Goal: Communication & Community: Ask a question

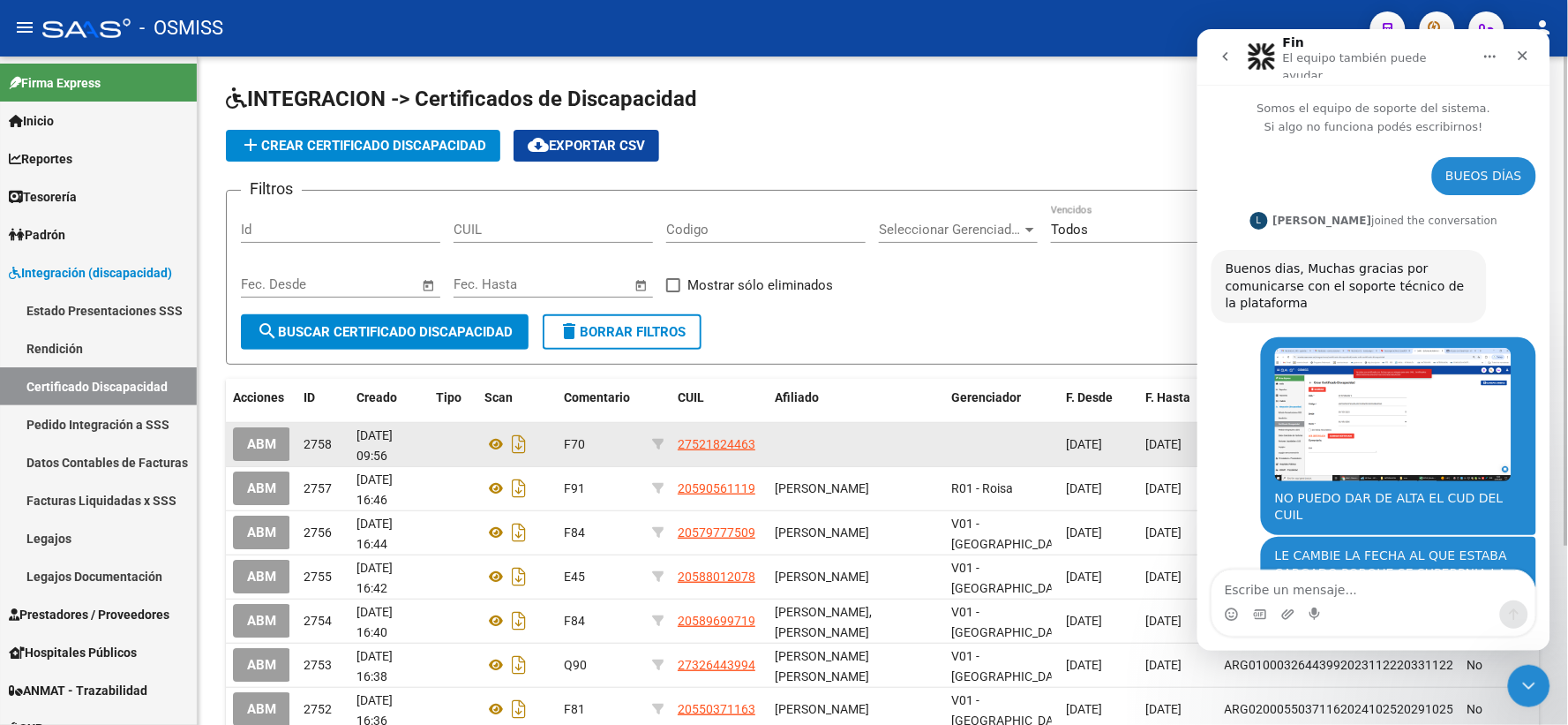
scroll to position [1931, 0]
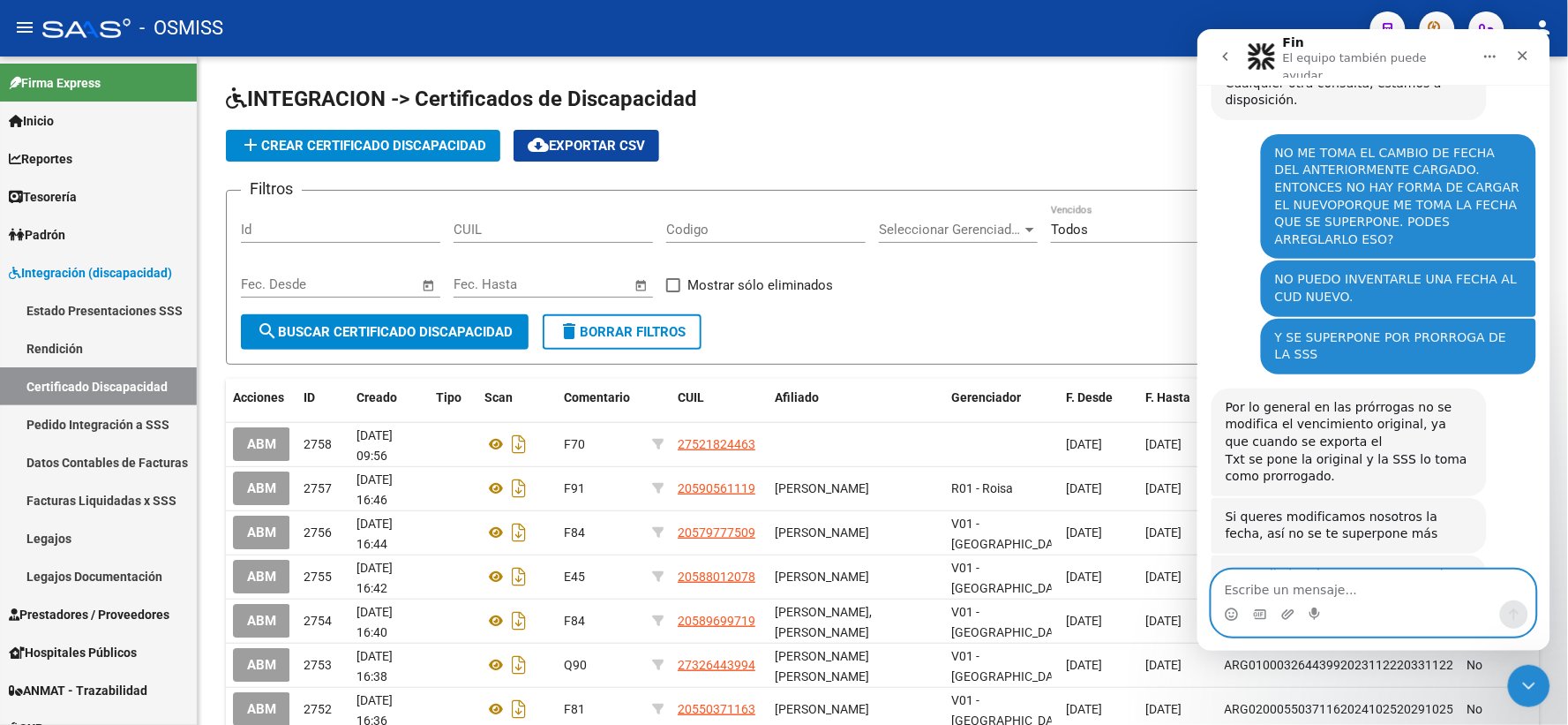
click at [1309, 587] on textarea "Escribe un mensaje..." at bounding box center [1373, 584] width 323 height 30
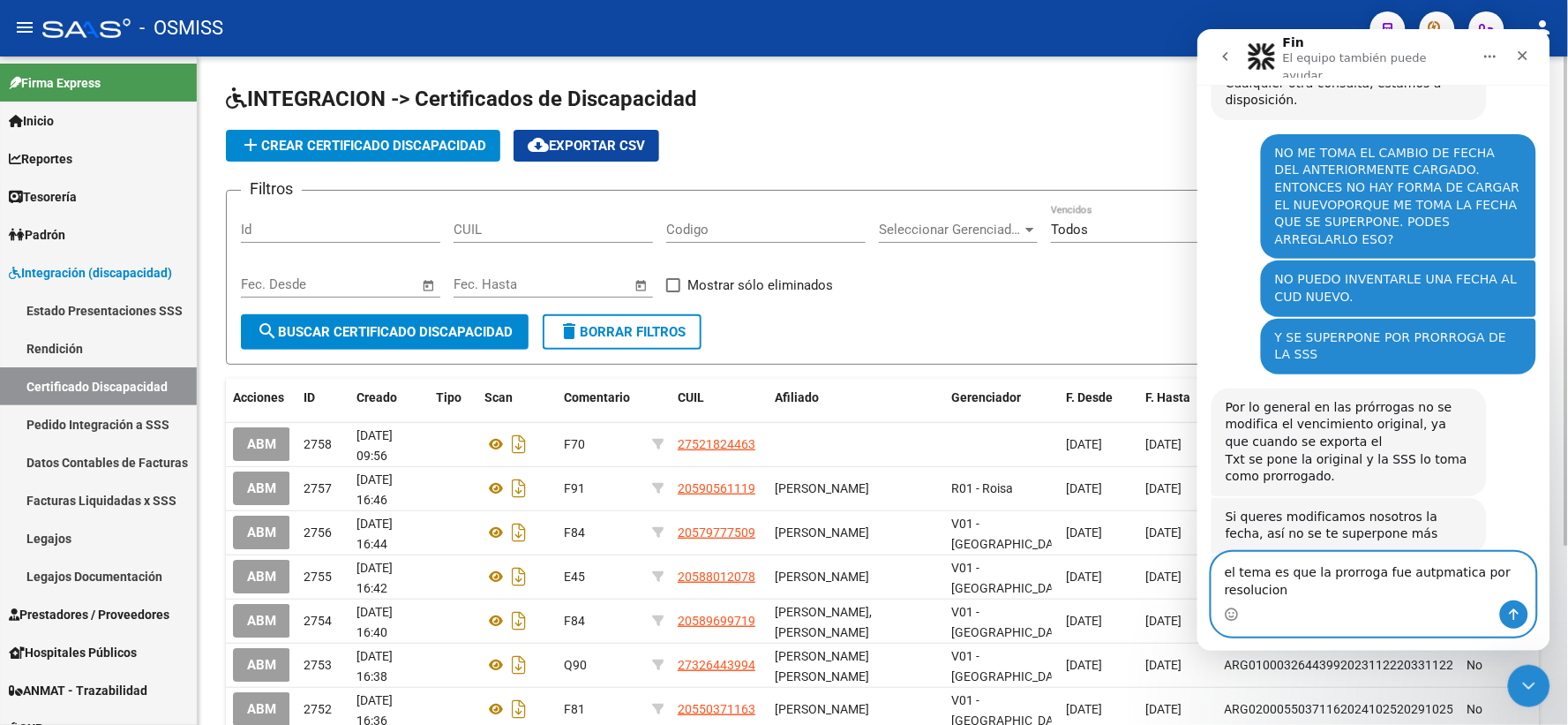
scroll to position [1949, 0]
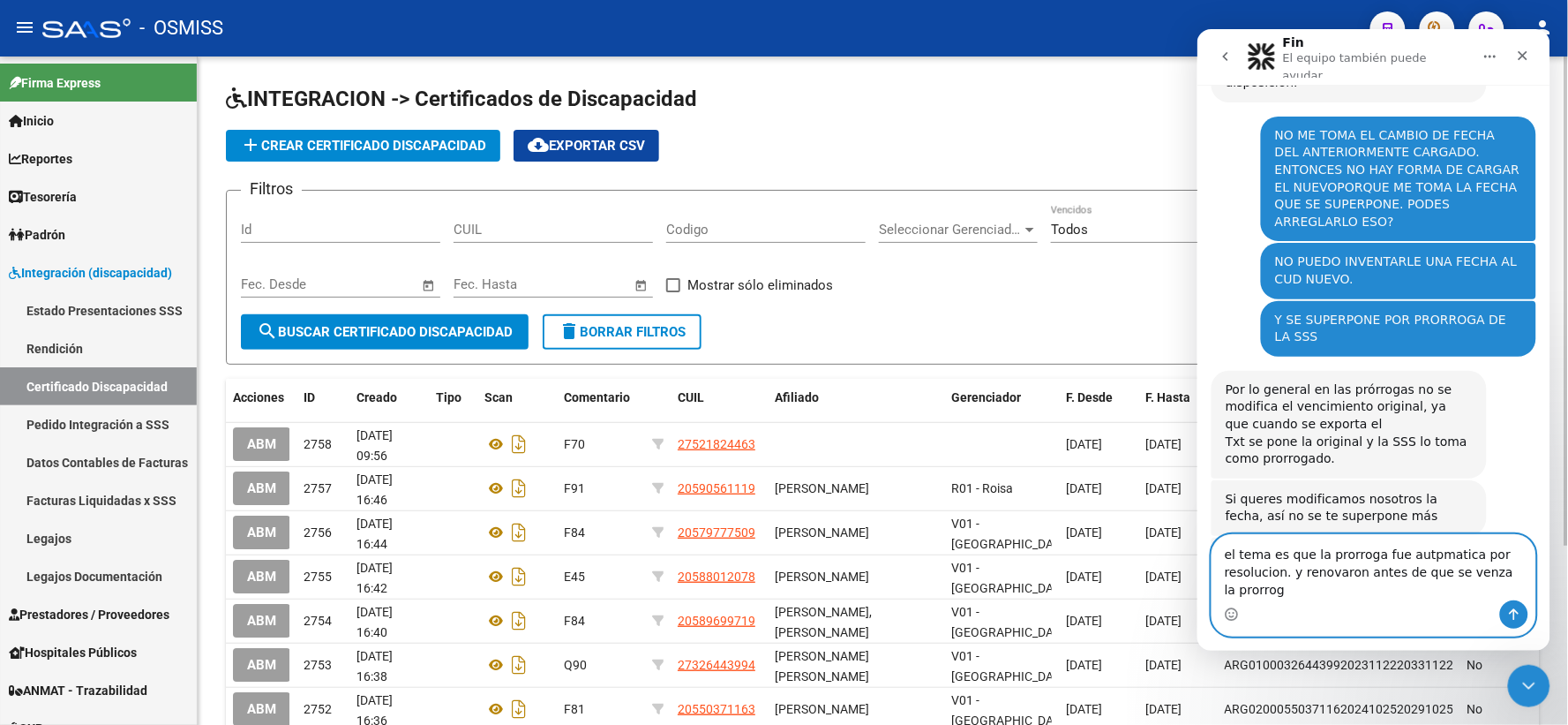
type textarea "el tema es que la prorroga fue autpmatica por resolucion. y renovaron antes de …"
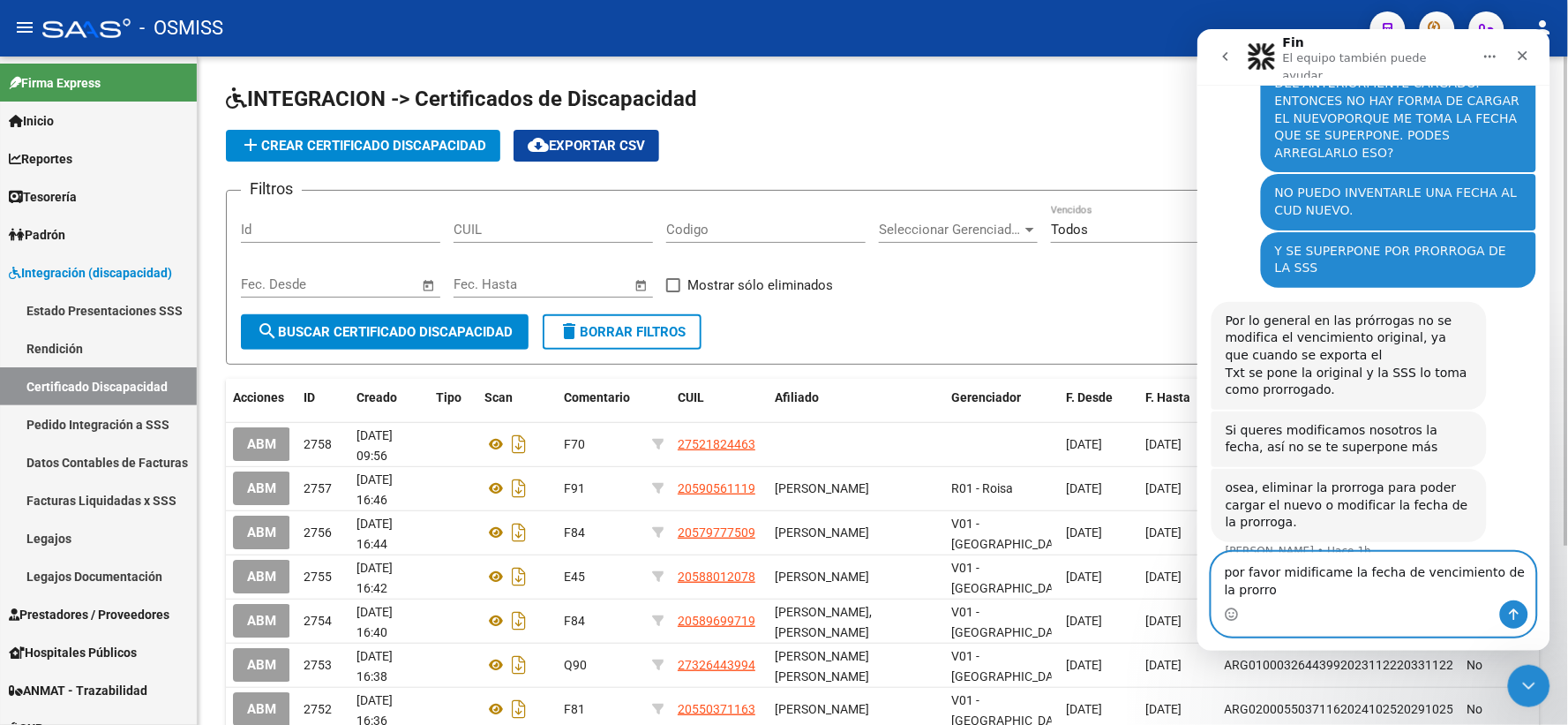
scroll to position [2036, 0]
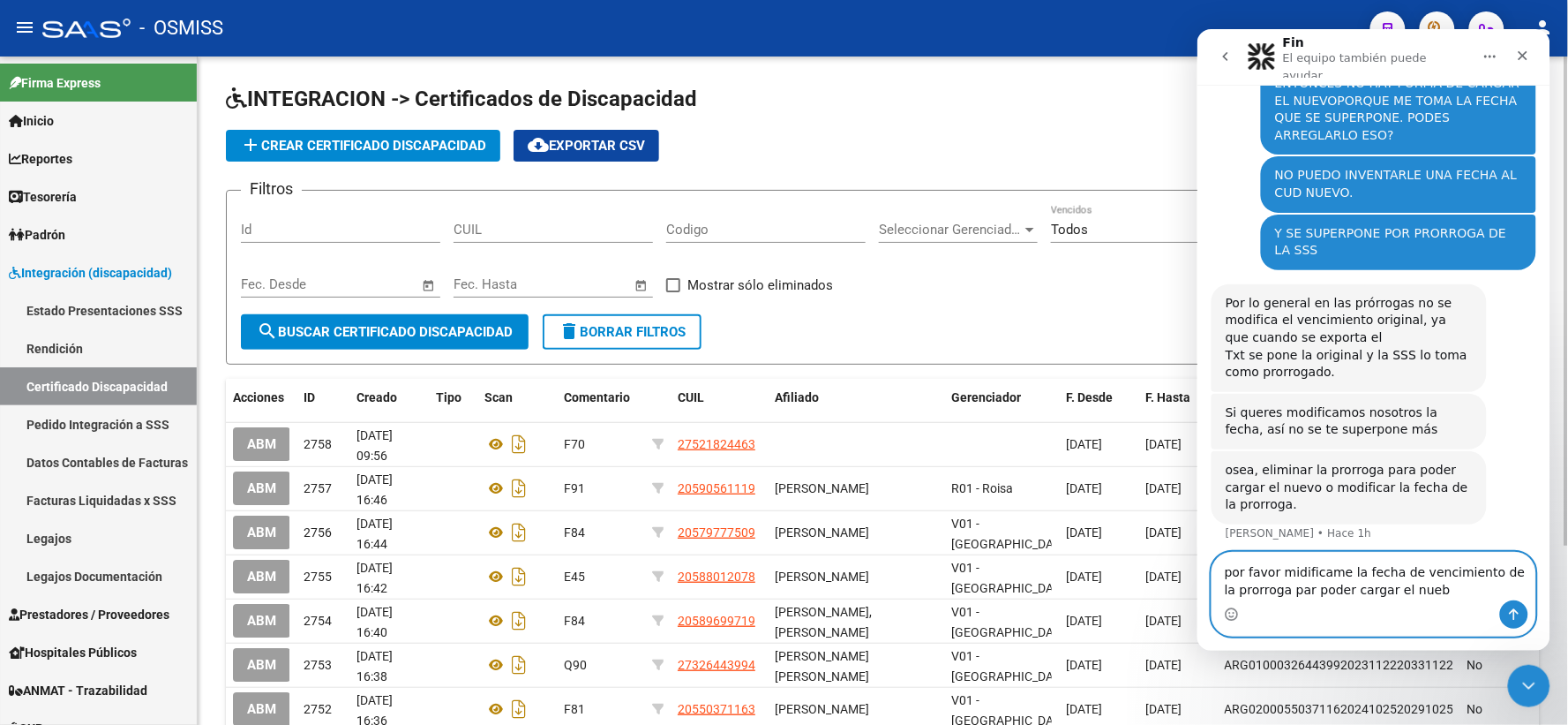
type textarea "por favor midificame la fecha de vencimiento de la prorroga par poder cargar el…"
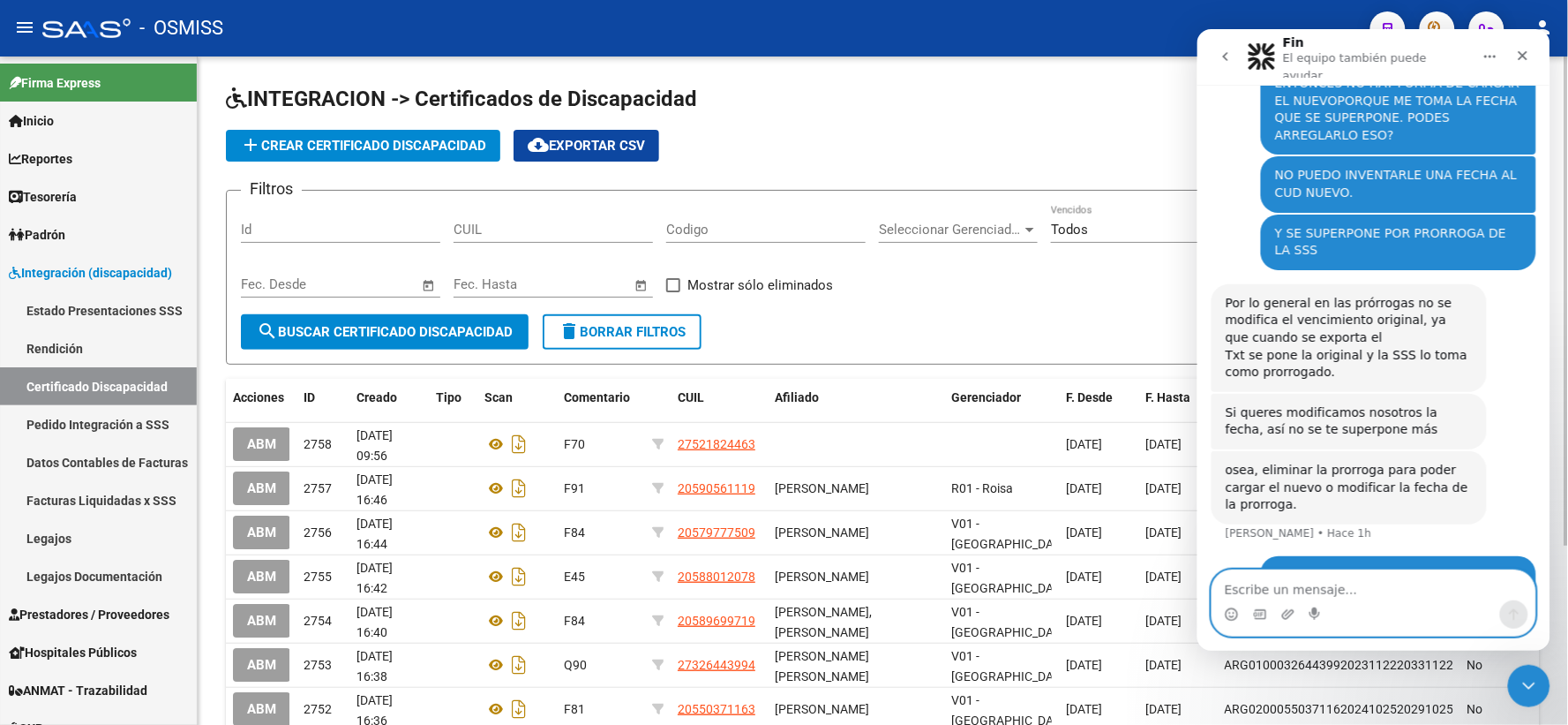
scroll to position [2076, 0]
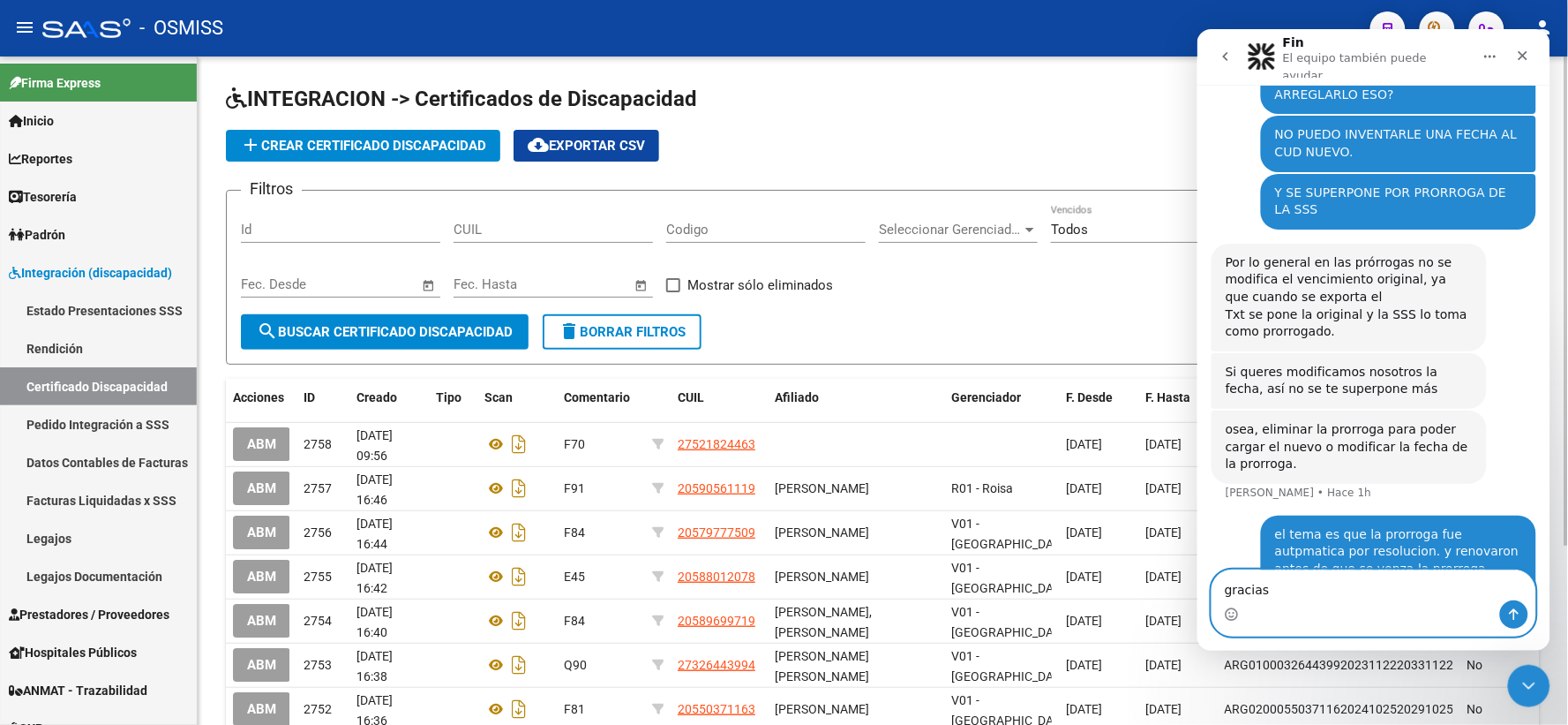
type textarea "gracias!"
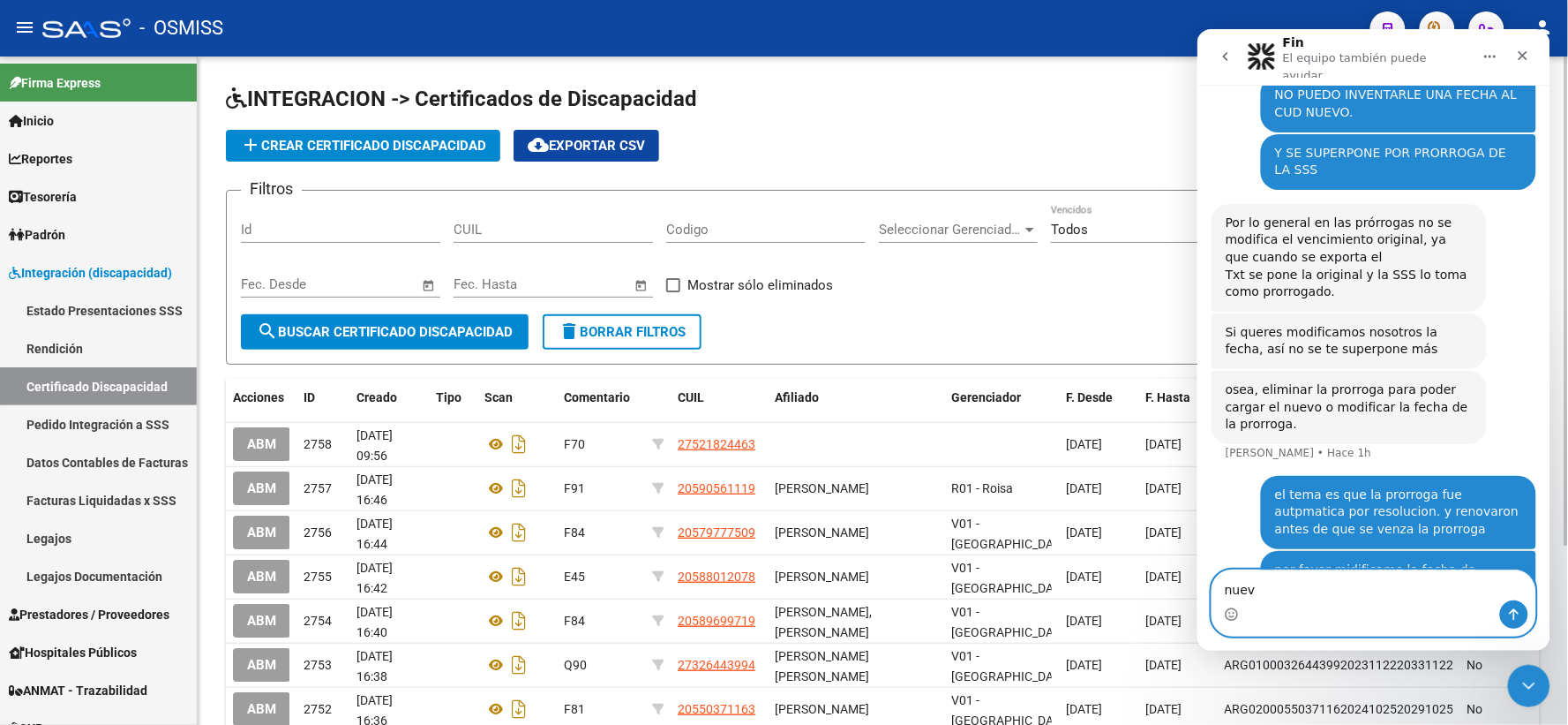
type textarea "nuevo"
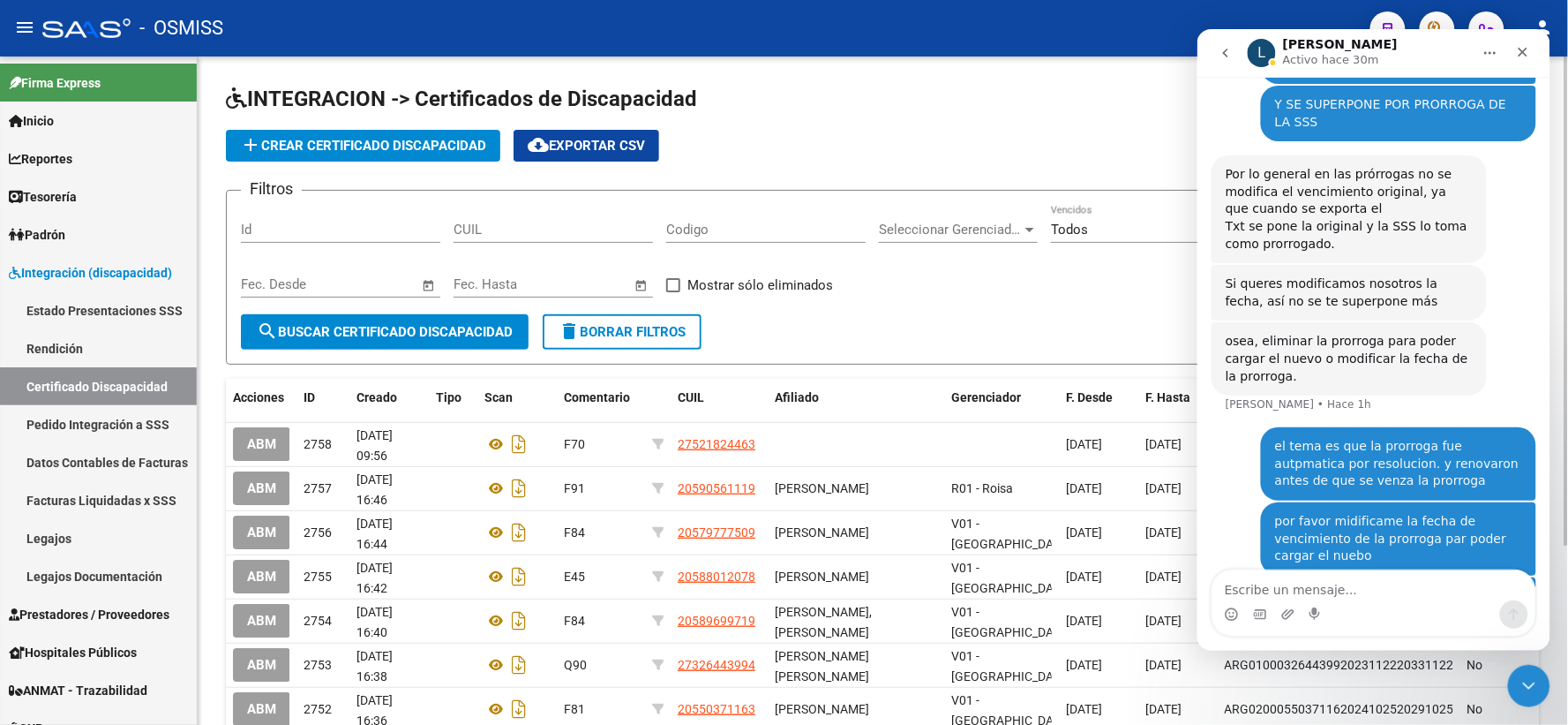
click at [832, 127] on app-list-header "INTEGRACION -> Certificados de Discapacidad add Crear Certificado Discapacidad …" at bounding box center [882, 224] width 1314 height 280
click at [1517, 52] on icon "Cerrar" at bounding box center [1521, 51] width 14 height 14
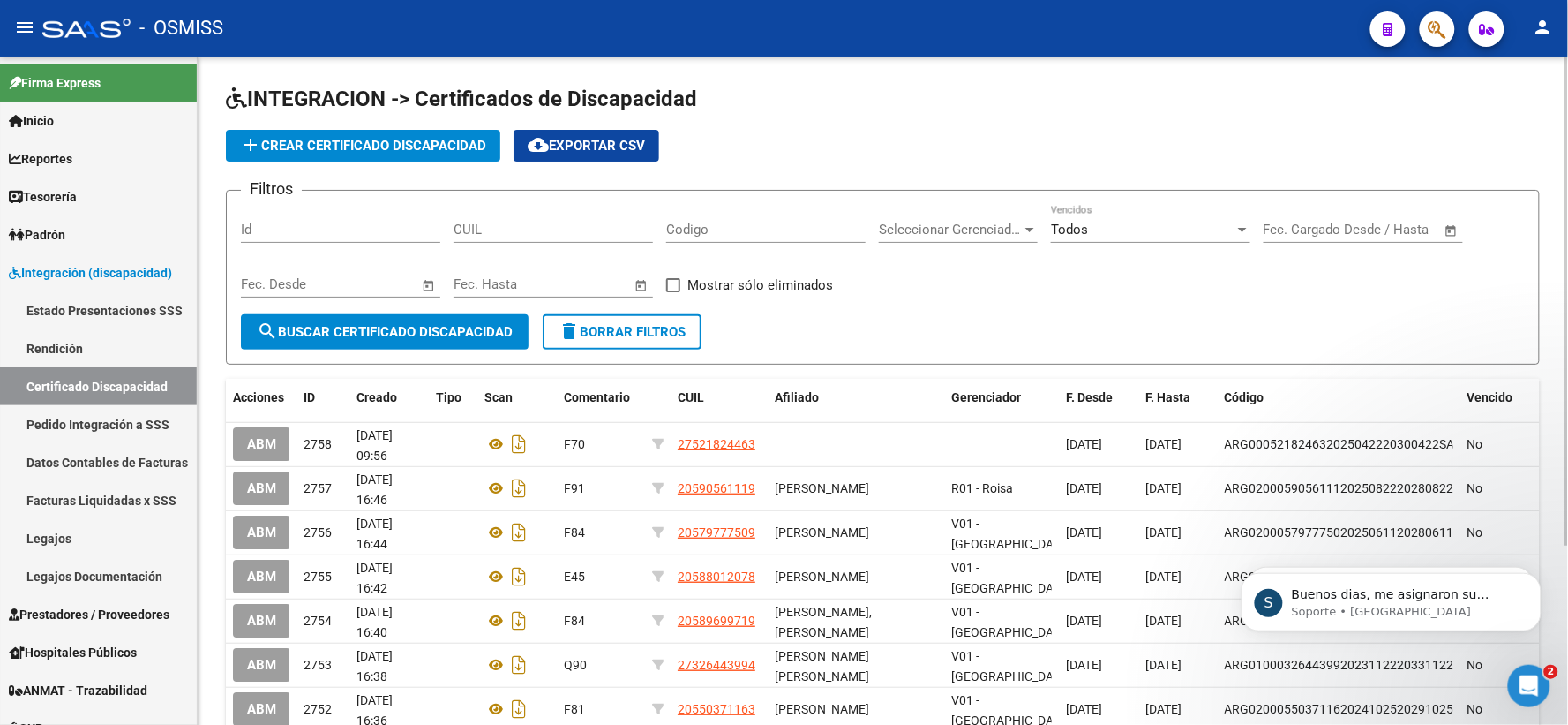
scroll to position [2300, 0]
click at [1519, 674] on icon "Abrir Intercom Messenger" at bounding box center [1526, 684] width 29 height 29
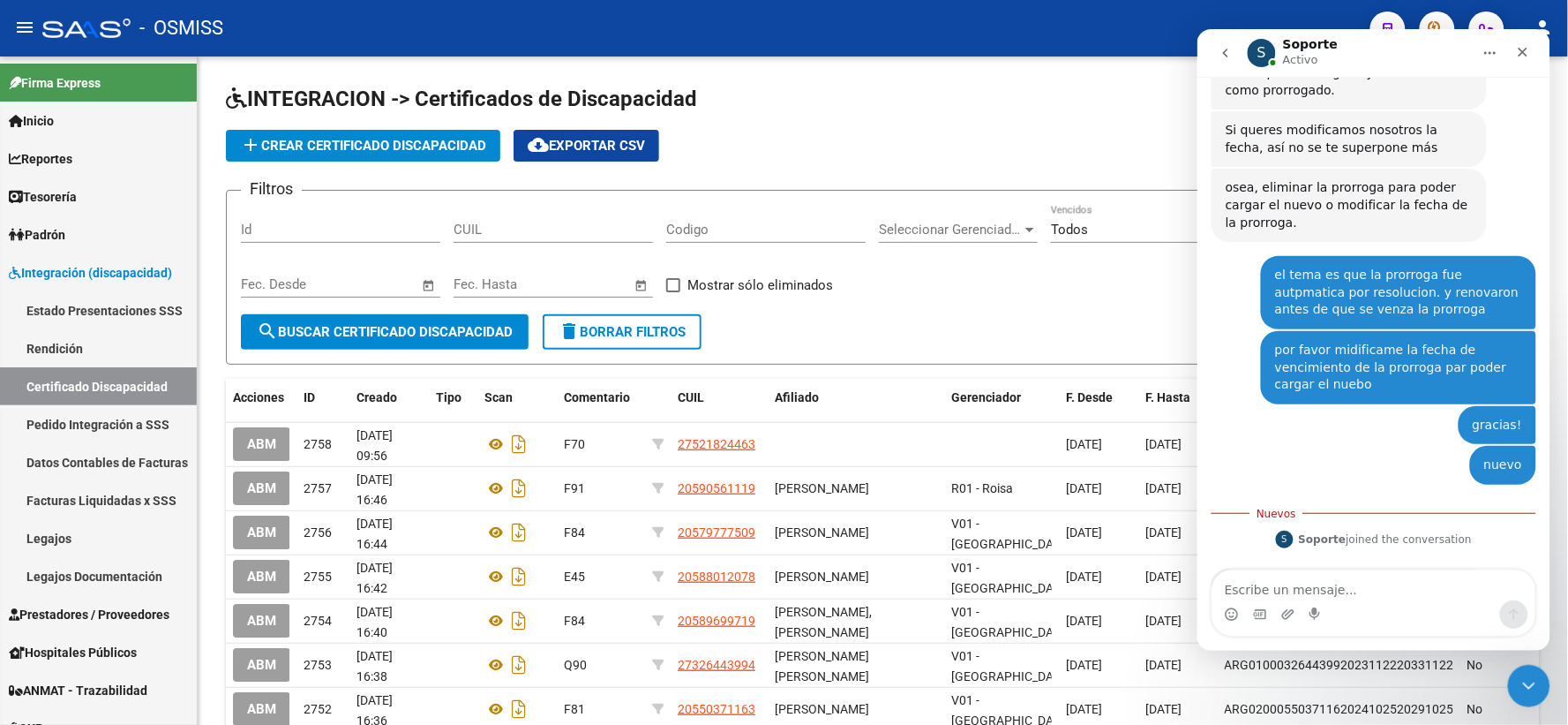
scroll to position [2331, 0]
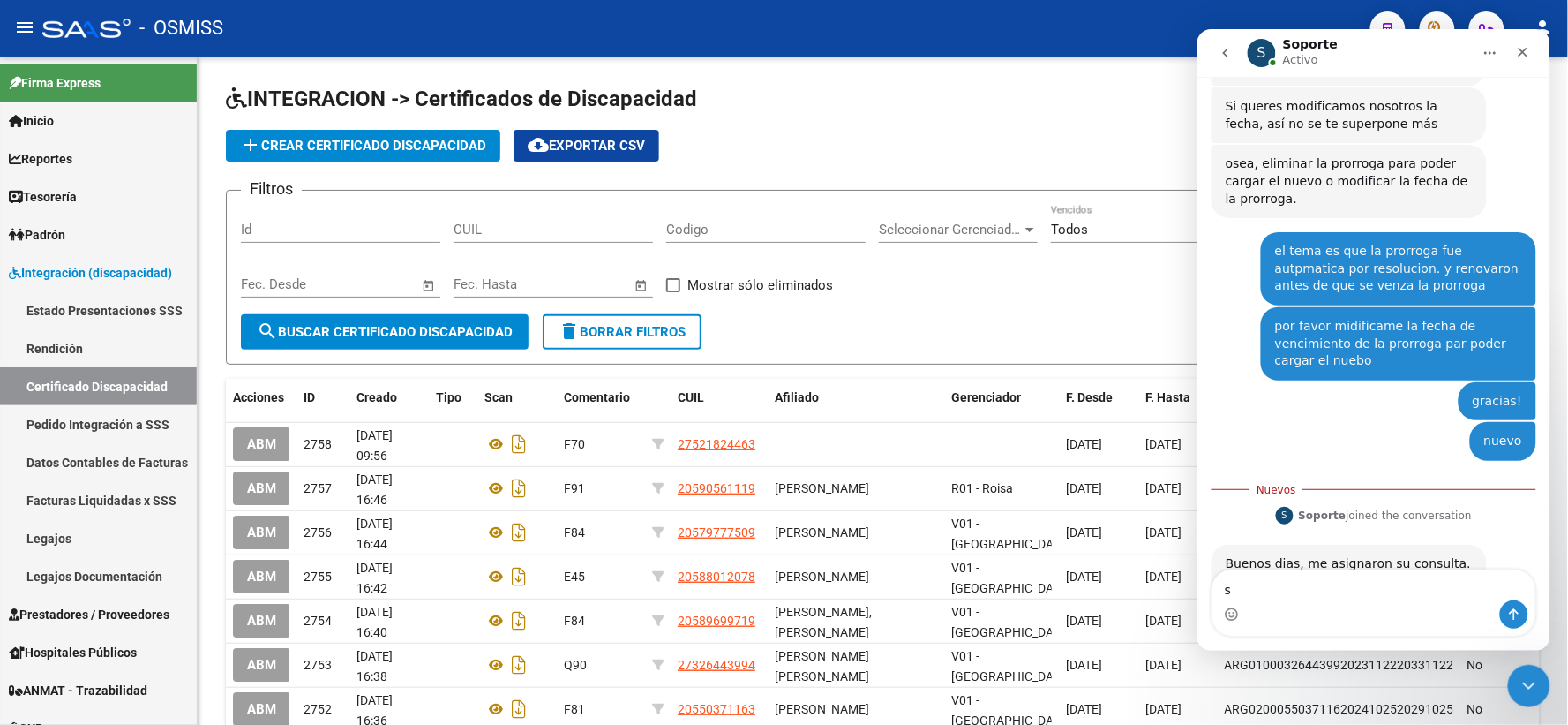
type textarea "si"
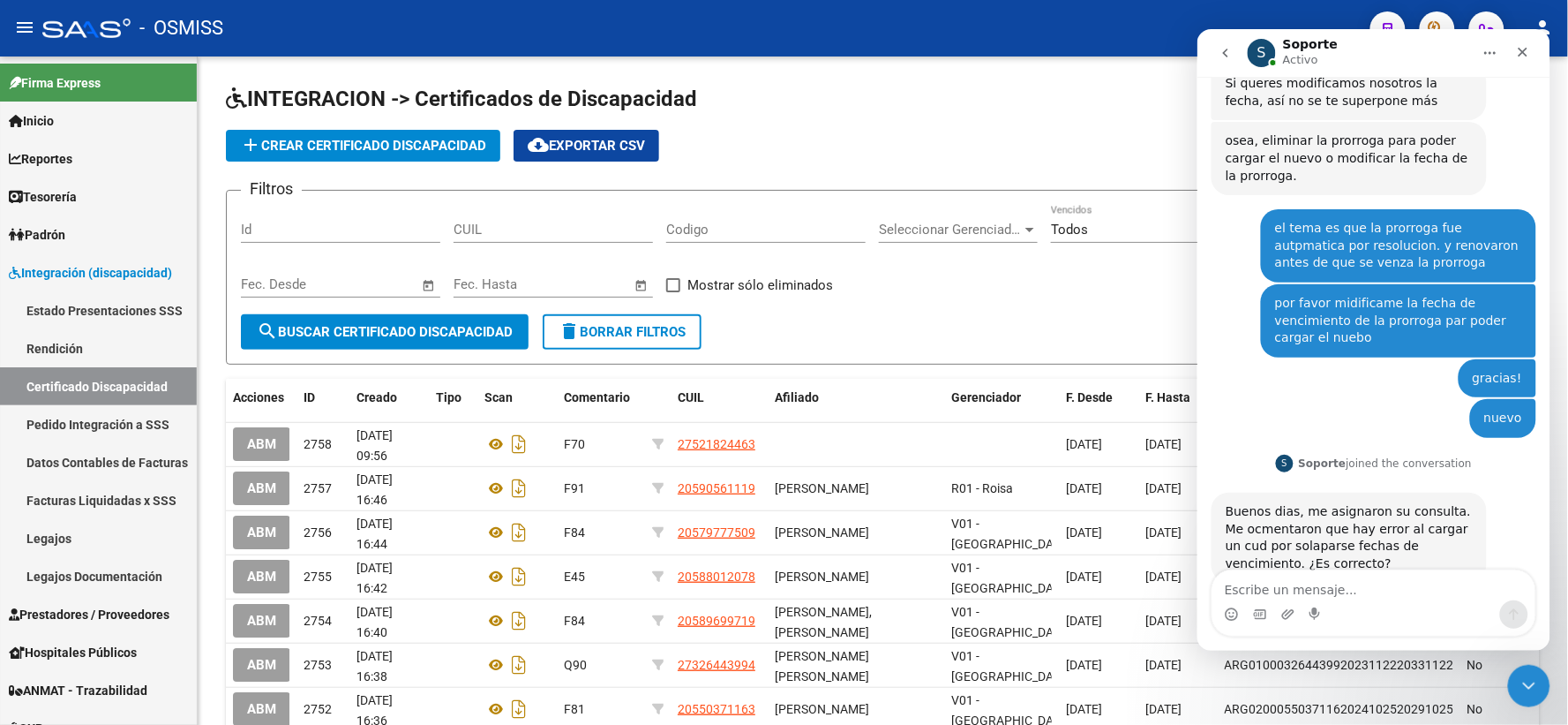
scroll to position [2353, 0]
